Goal: Task Accomplishment & Management: Use online tool/utility

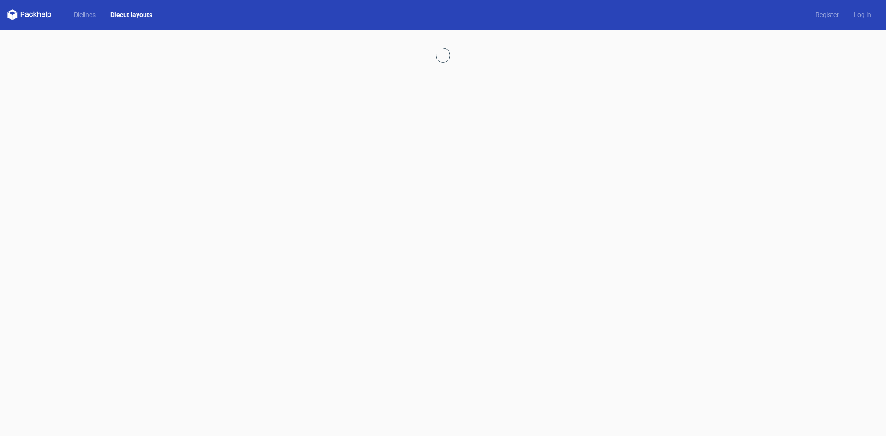
click at [132, 18] on link "Diecut layouts" at bounding box center [131, 14] width 57 height 9
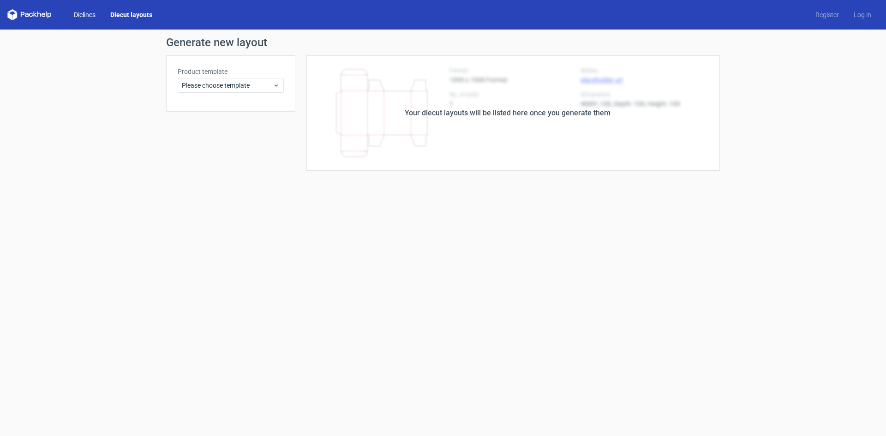
click at [86, 12] on link "Dielines" at bounding box center [84, 14] width 36 height 9
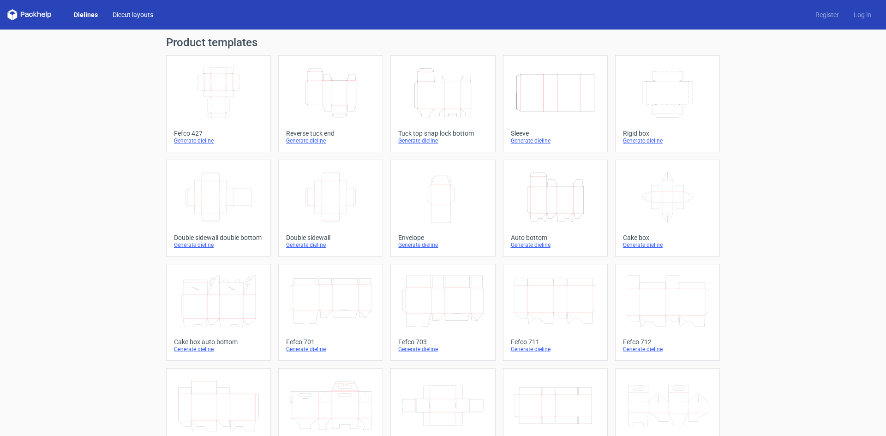
click at [135, 17] on link "Diecut layouts" at bounding box center [132, 14] width 55 height 9
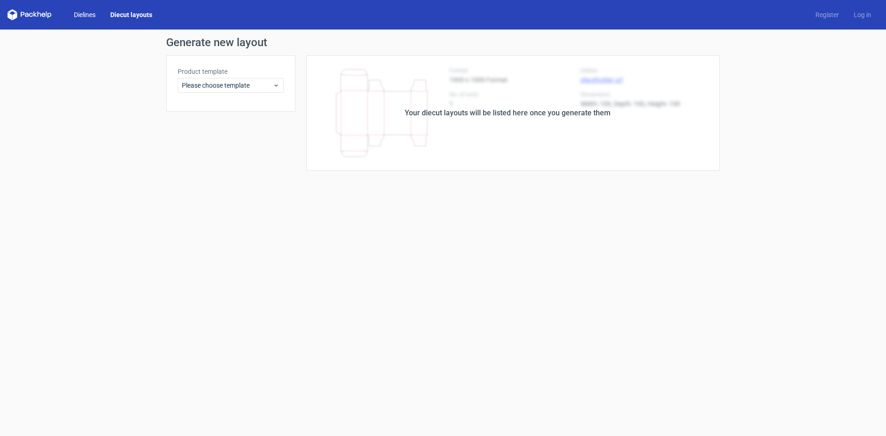
click at [91, 13] on link "Dielines" at bounding box center [84, 14] width 36 height 9
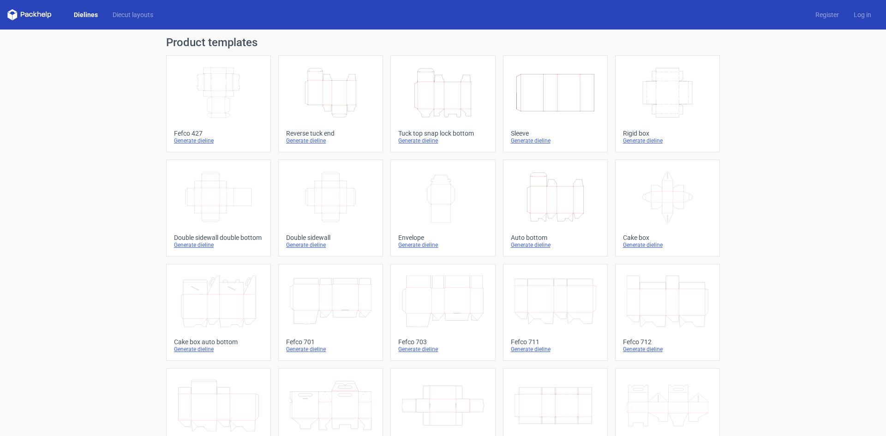
click at [434, 136] on div "Tuck top snap lock bottom" at bounding box center [442, 133] width 89 height 7
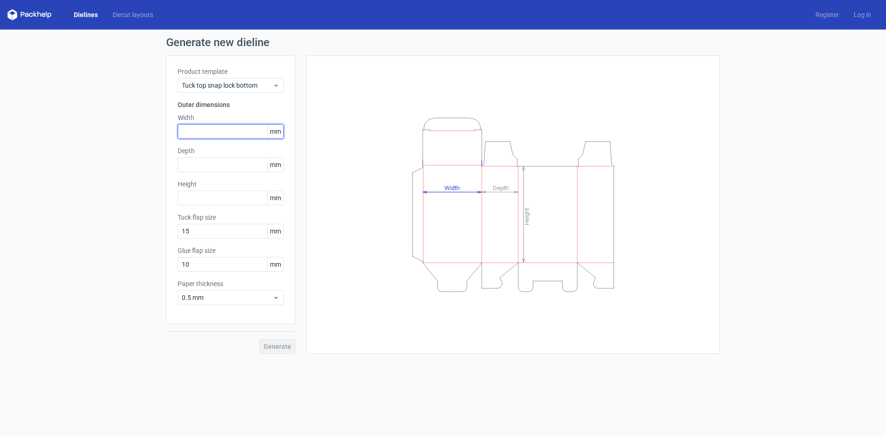
click at [231, 137] on input "text" at bounding box center [231, 131] width 106 height 15
type input "260"
click at [225, 168] on input "text" at bounding box center [231, 164] width 106 height 15
type input "160"
click at [206, 197] on input "text" at bounding box center [231, 197] width 106 height 15
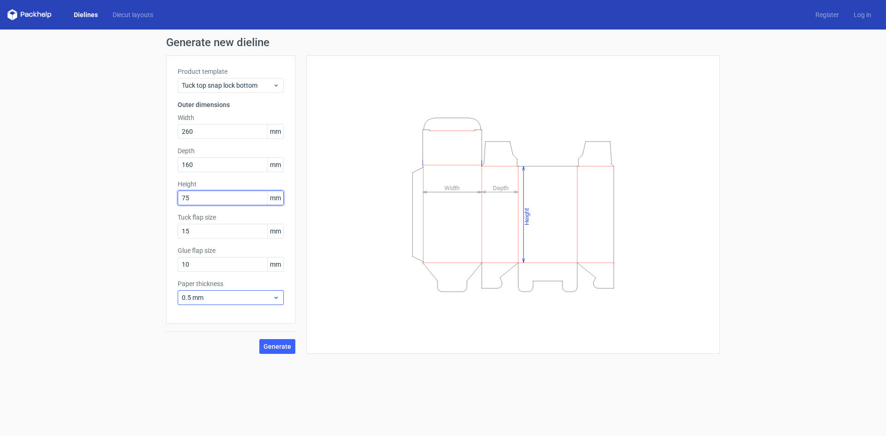
type input "75"
click at [251, 296] on span "0.5 mm" at bounding box center [227, 297] width 91 height 9
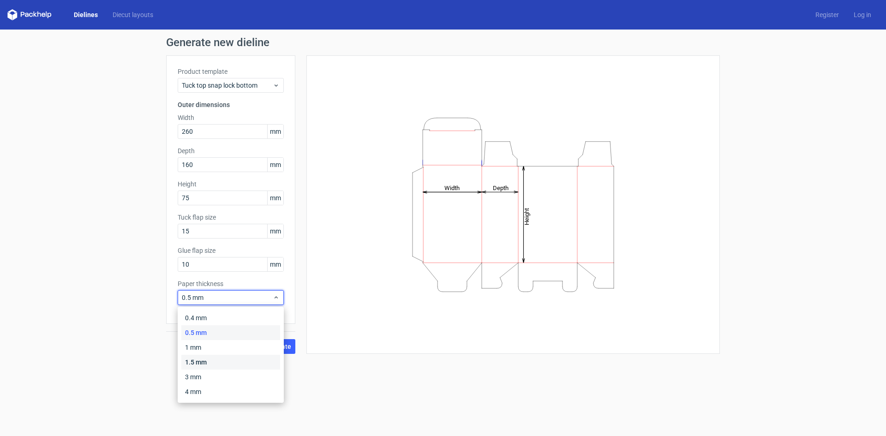
click at [220, 359] on div "1.5 mm" at bounding box center [230, 362] width 99 height 15
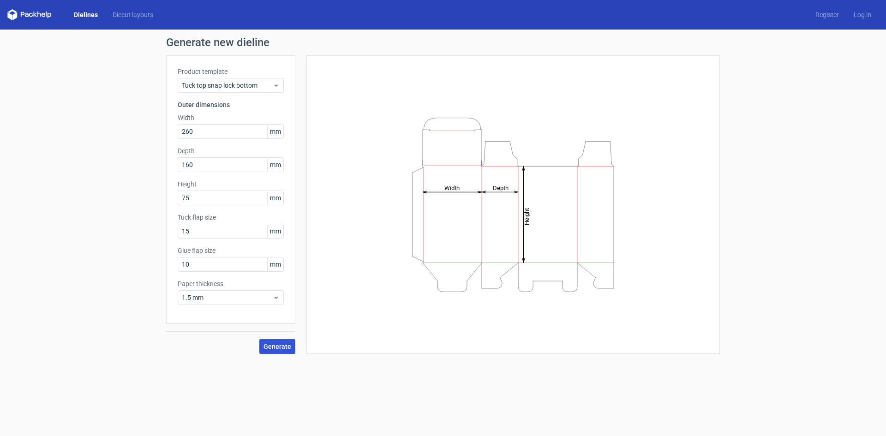
click at [289, 345] on span "Generate" at bounding box center [277, 346] width 28 height 6
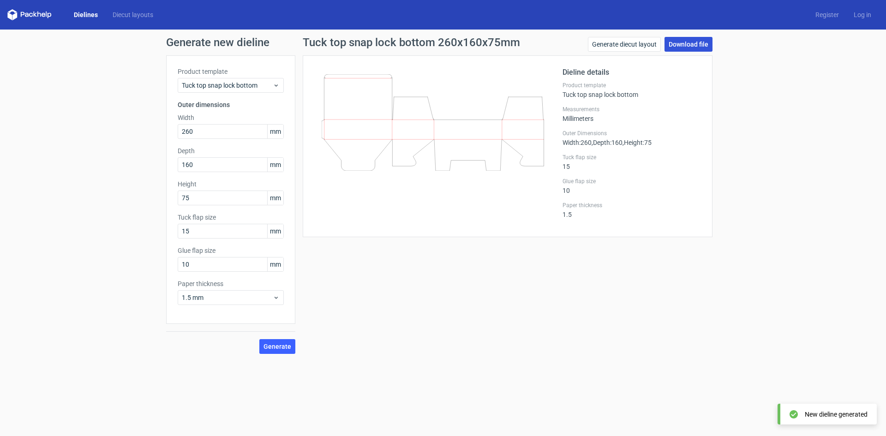
click at [692, 42] on link "Download file" at bounding box center [688, 44] width 48 height 15
click at [645, 45] on link "Generate diecut layout" at bounding box center [624, 44] width 73 height 15
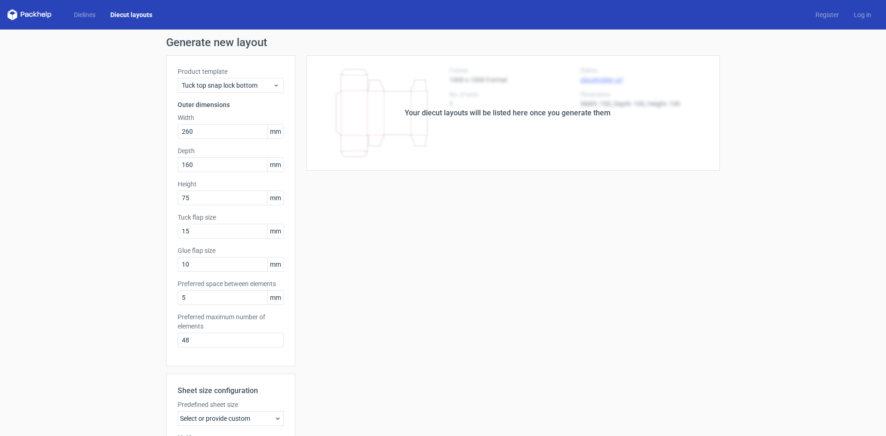
click at [562, 107] on div "Your diecut layouts will be listed here once you generate them" at bounding box center [508, 112] width 206 height 11
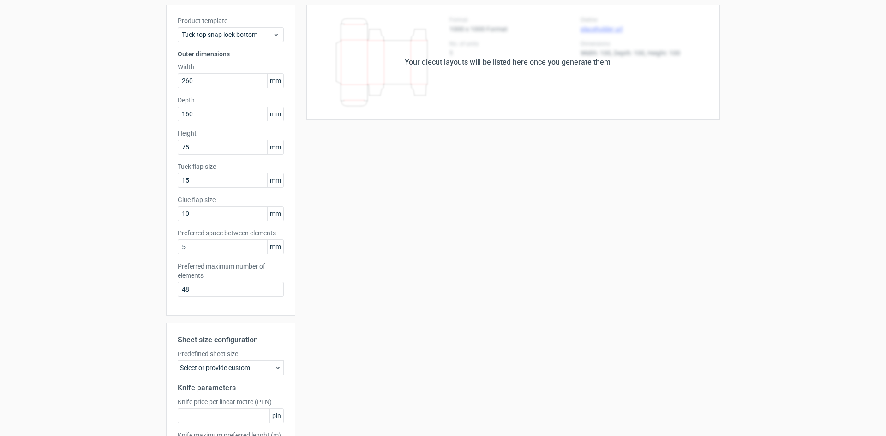
scroll to position [127, 0]
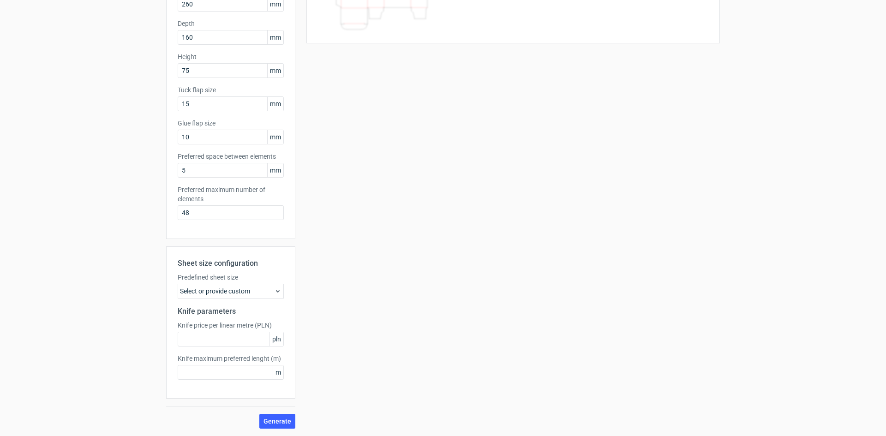
click at [261, 285] on div "Select or provide custom" at bounding box center [231, 291] width 106 height 15
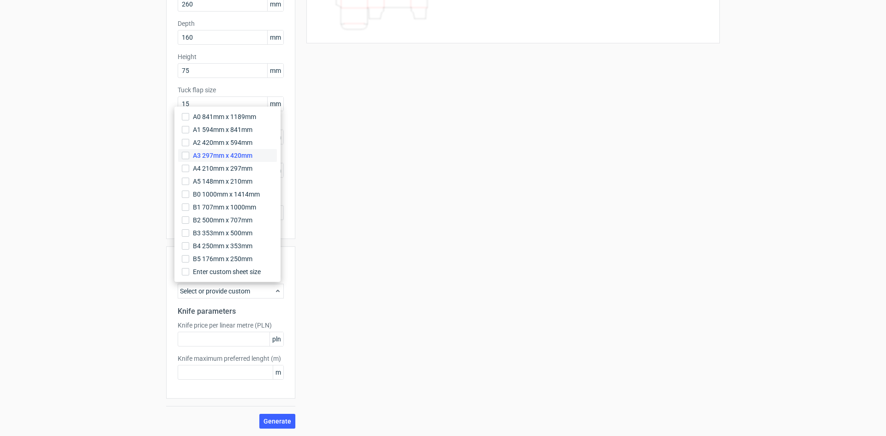
click at [220, 155] on span "A3 297mm x 420mm" at bounding box center [223, 155] width 60 height 9
click at [189, 155] on input "A3 297mm x 420mm" at bounding box center [185, 155] width 7 height 7
click at [276, 423] on span "Generate" at bounding box center [277, 421] width 28 height 6
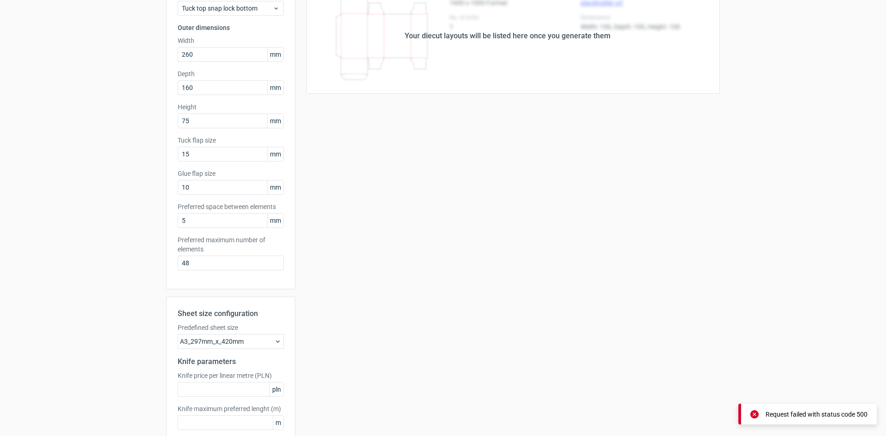
scroll to position [0, 0]
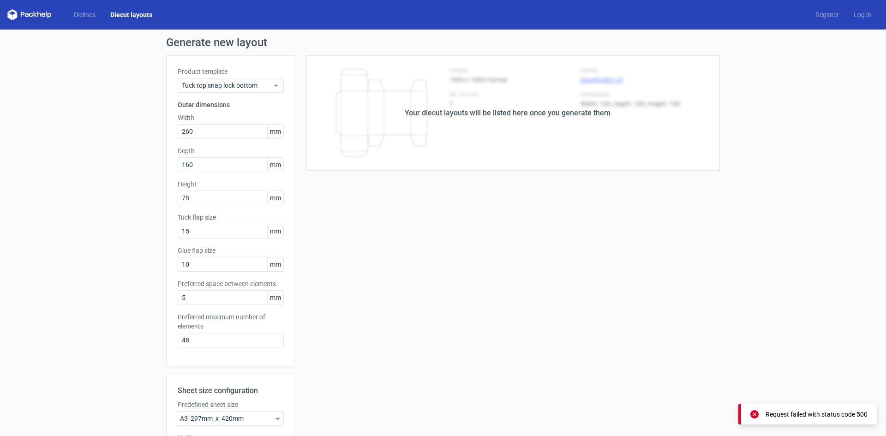
click at [548, 109] on div "Your diecut layouts will be listed here once you generate them" at bounding box center [508, 112] width 206 height 11
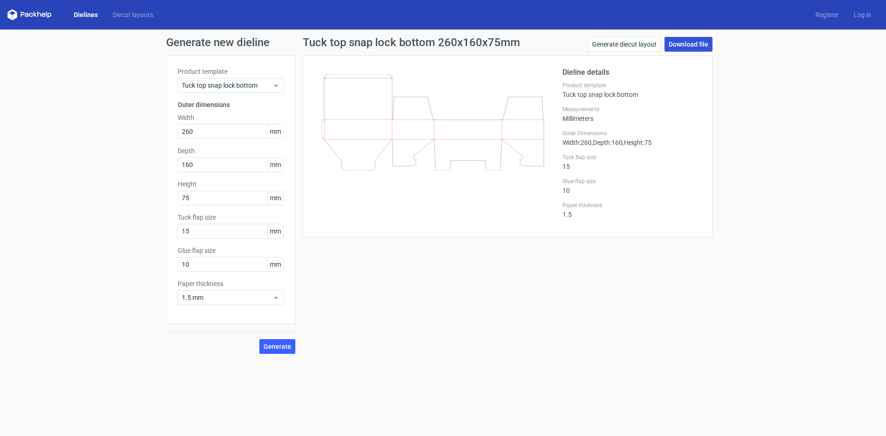
click at [681, 37] on link "Download file" at bounding box center [688, 44] width 48 height 15
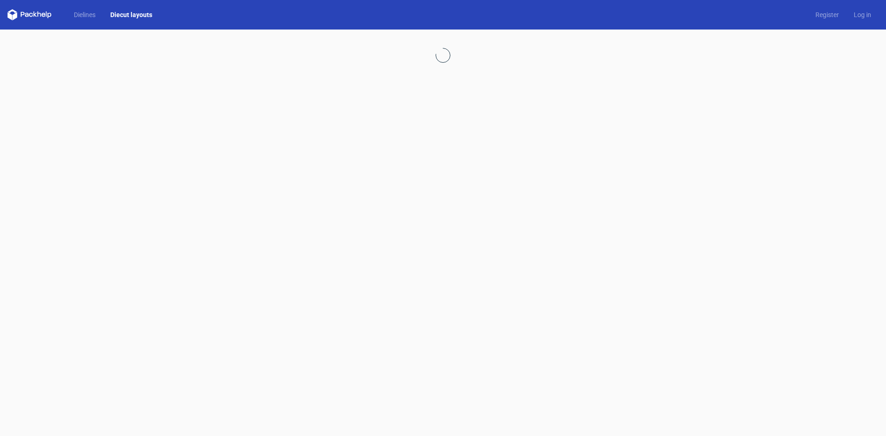
click at [136, 13] on link "Diecut layouts" at bounding box center [131, 14] width 57 height 9
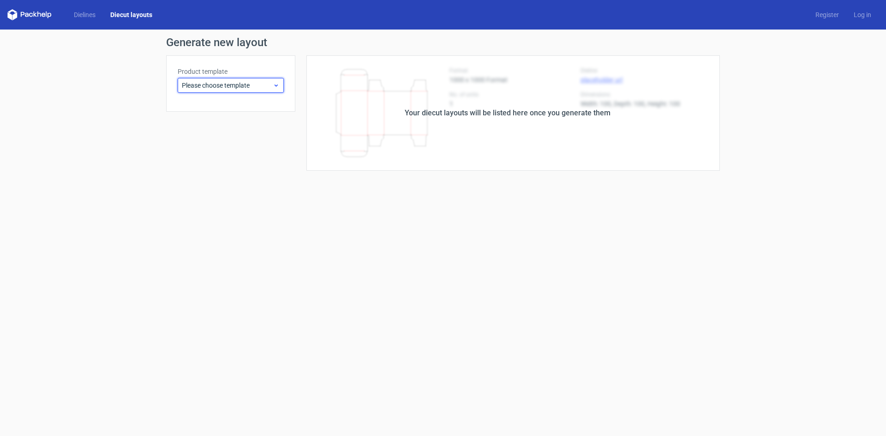
click at [228, 85] on span "Please choose template" at bounding box center [227, 85] width 91 height 9
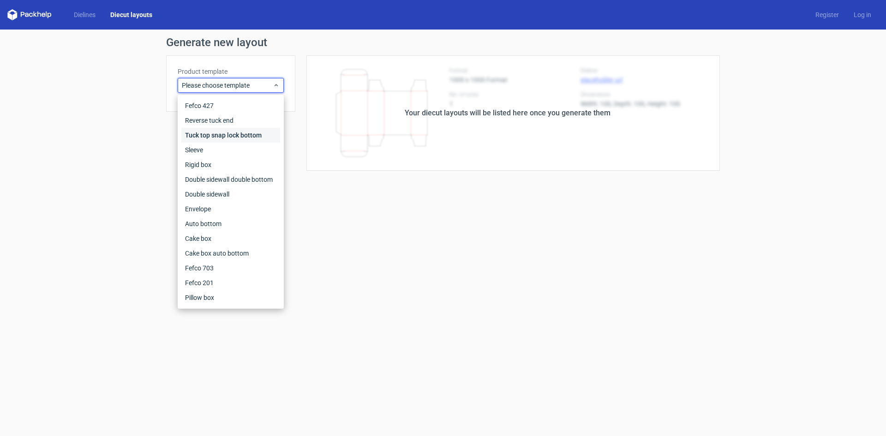
click at [232, 134] on div "Tuck top snap lock bottom" at bounding box center [230, 135] width 99 height 15
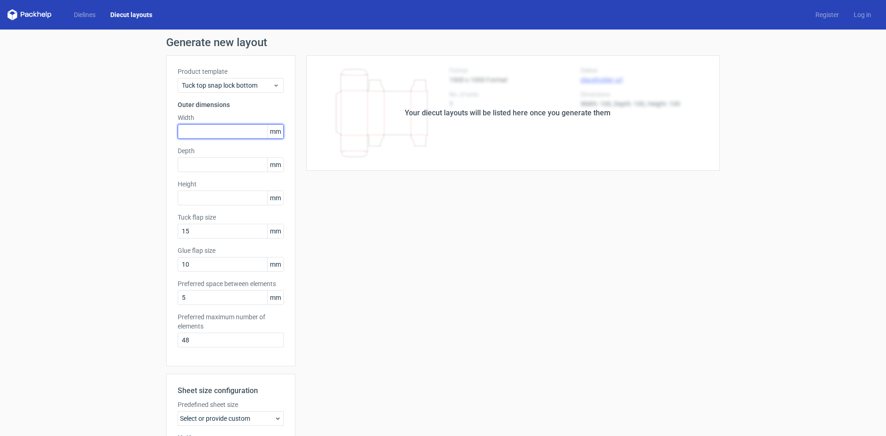
click at [231, 131] on input "text" at bounding box center [231, 131] width 106 height 15
type input "260"
click at [211, 167] on input "text" at bounding box center [231, 164] width 106 height 15
type input "160"
click at [209, 197] on input "text" at bounding box center [231, 197] width 106 height 15
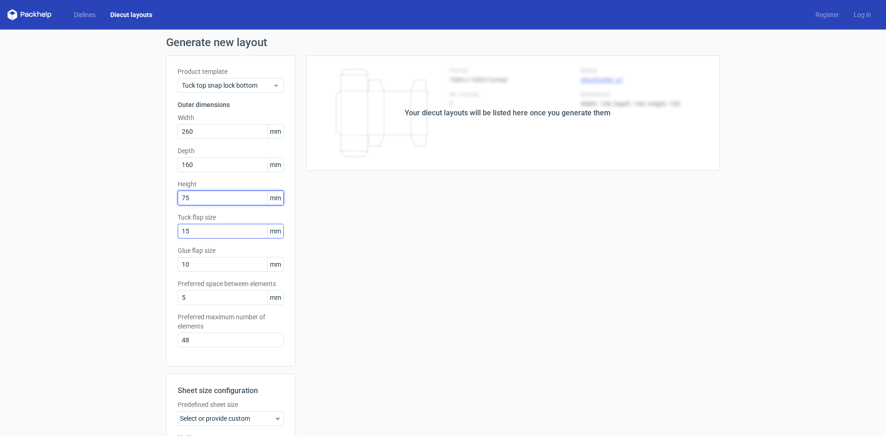
type input "75"
drag, startPoint x: 253, startPoint y: 233, endPoint x: 121, endPoint y: 223, distance: 132.3
click at [121, 223] on div "Generate new layout Product template Tuck top snap lock bottom Outer dimensions…" at bounding box center [443, 297] width 886 height 534
drag, startPoint x: 223, startPoint y: 339, endPoint x: 163, endPoint y: 345, distance: 59.9
click at [166, 345] on div "Product template Tuck top snap lock bottom Outer dimensions Width 260 mm Depth …" at bounding box center [230, 210] width 129 height 311
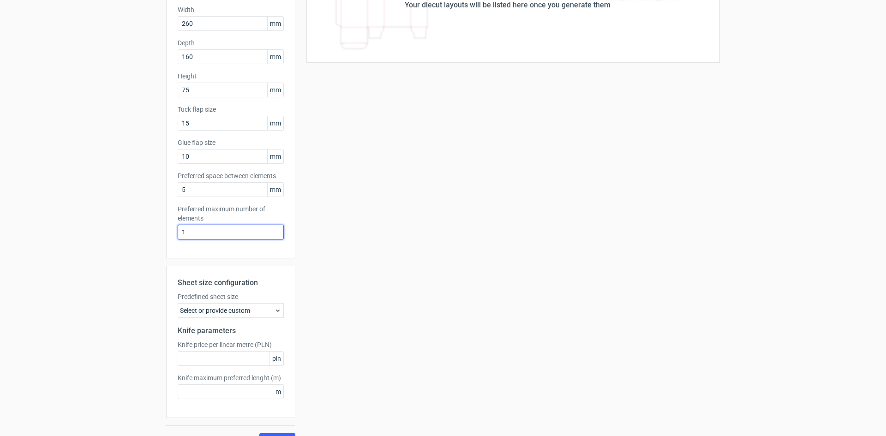
scroll to position [127, 0]
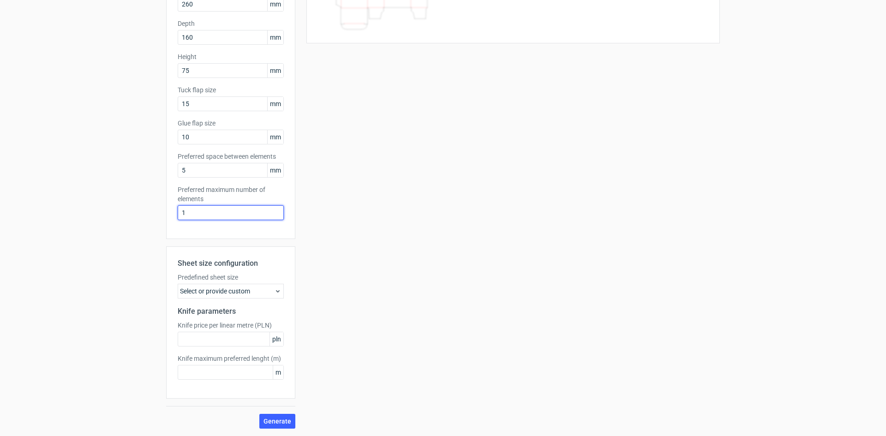
type input "1"
click at [365, 339] on div "Your diecut layouts will be listed here once you generate them Height Depth Wid…" at bounding box center [507, 178] width 424 height 500
click at [279, 420] on span "Generate" at bounding box center [277, 421] width 28 height 6
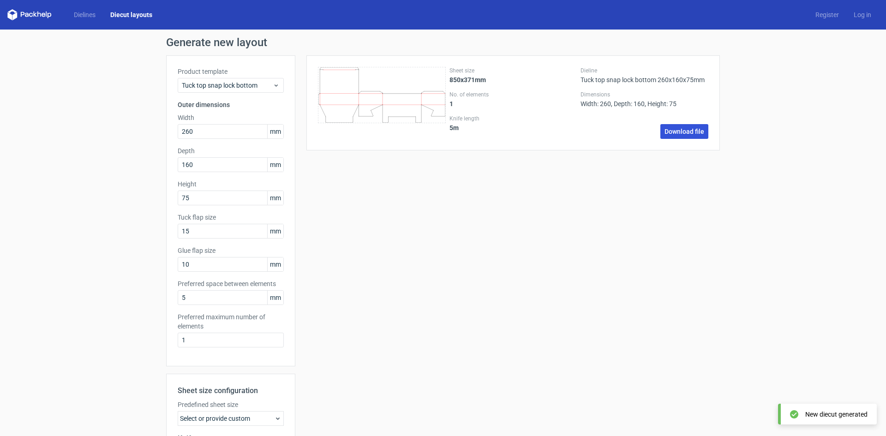
click at [679, 132] on link "Download file" at bounding box center [684, 131] width 48 height 15
